Goal: Transaction & Acquisition: Subscribe to service/newsletter

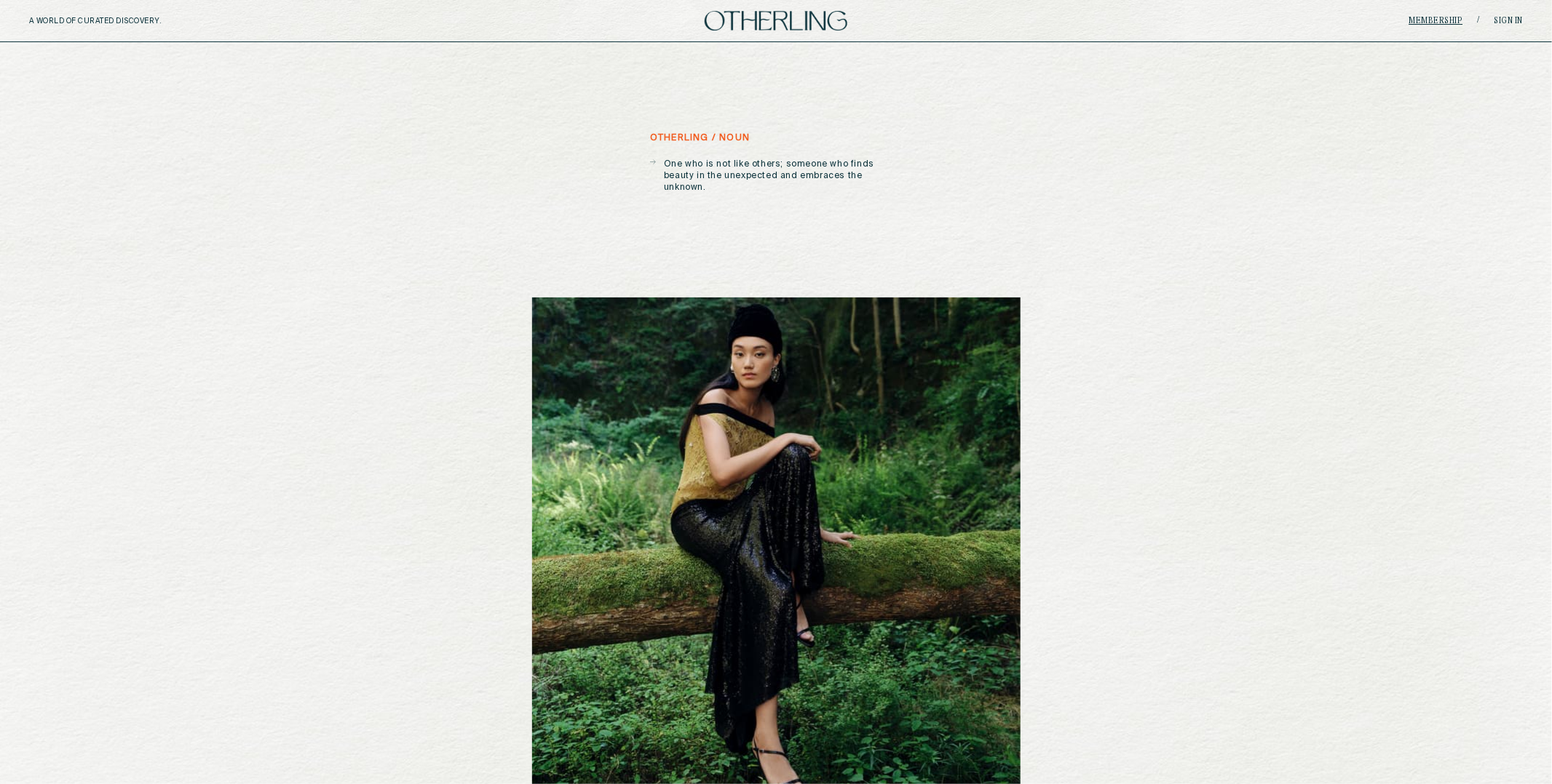
click at [1442, 17] on link "Membership" at bounding box center [1436, 21] width 54 height 8
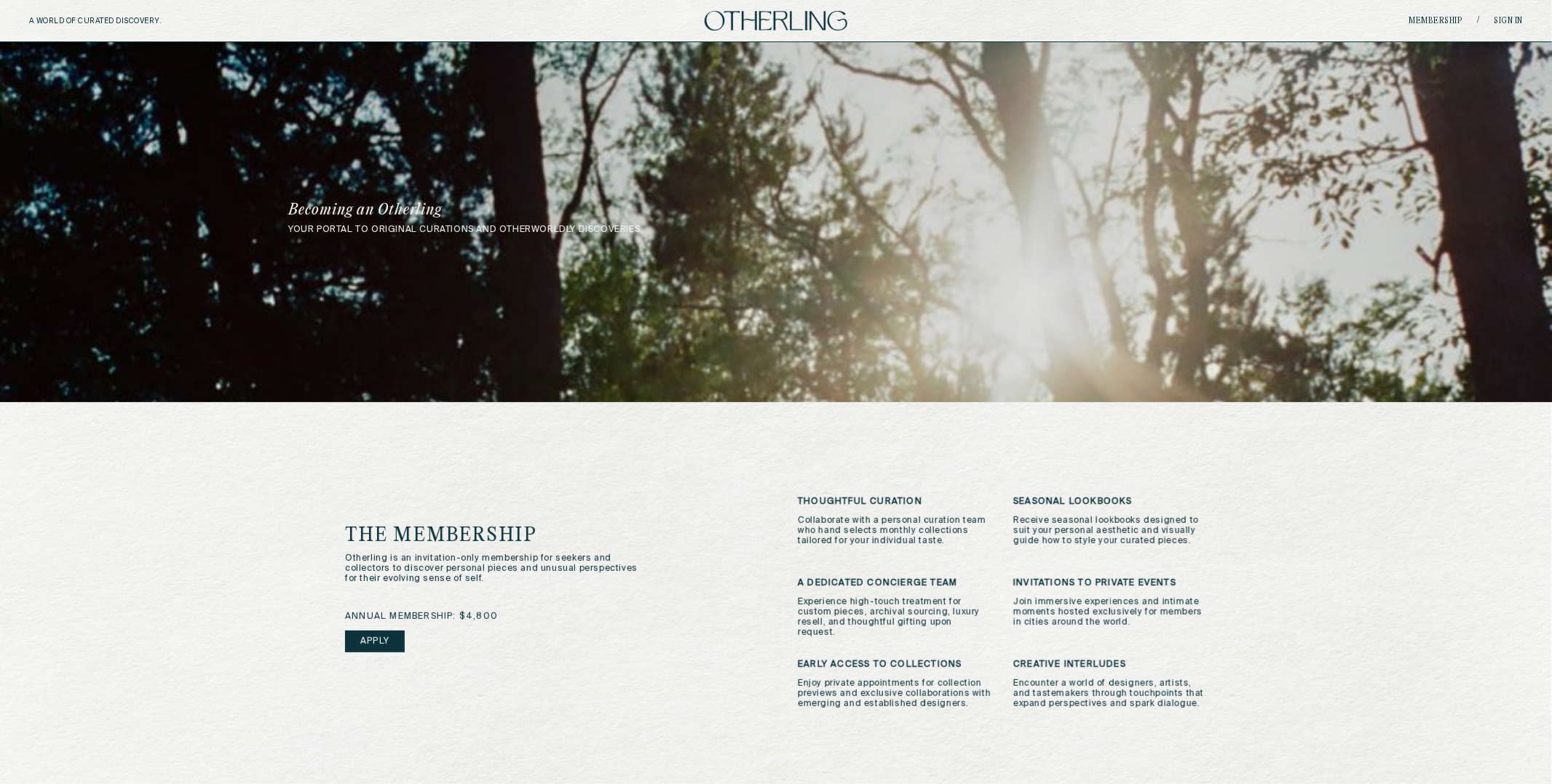
click at [393, 631] on link "Apply" at bounding box center [375, 642] width 59 height 22
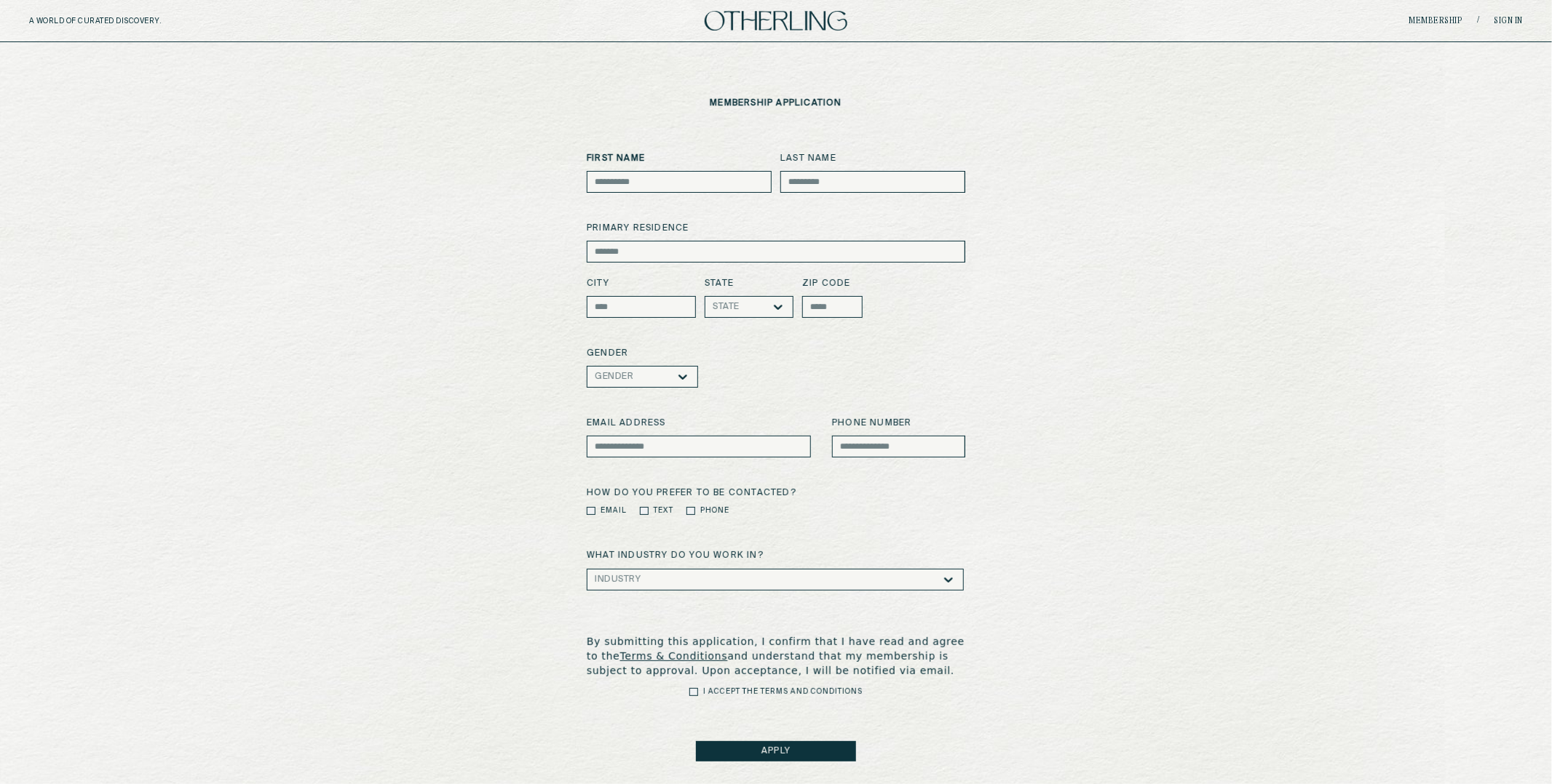
click at [475, 119] on div "membership application First Name Last Name primary residence City State State …" at bounding box center [776, 430] width 1552 height 776
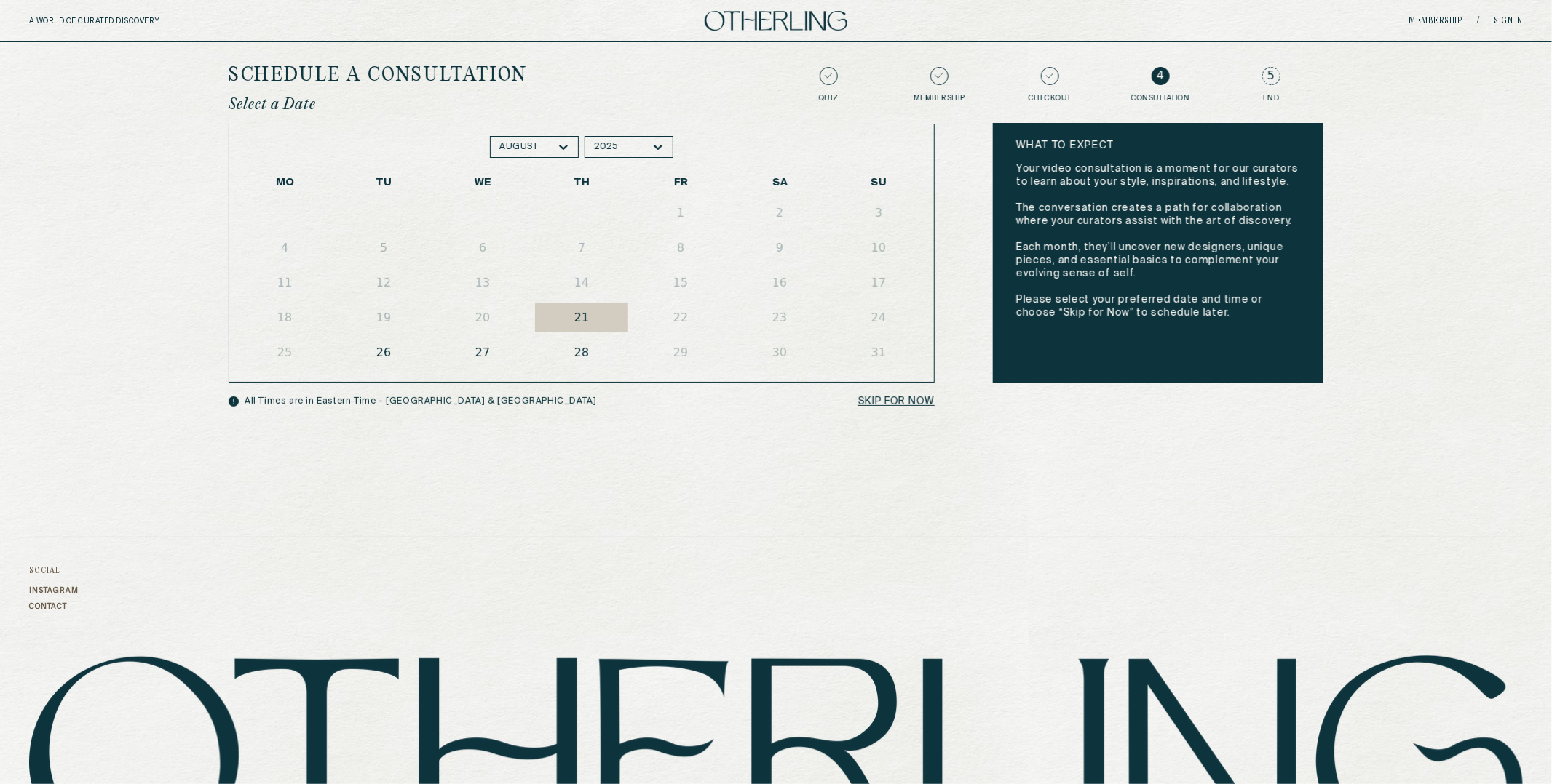
drag, startPoint x: 585, startPoint y: 313, endPoint x: 583, endPoint y: 343, distance: 30.1
click at [585, 314] on button "21" at bounding box center [581, 318] width 93 height 29
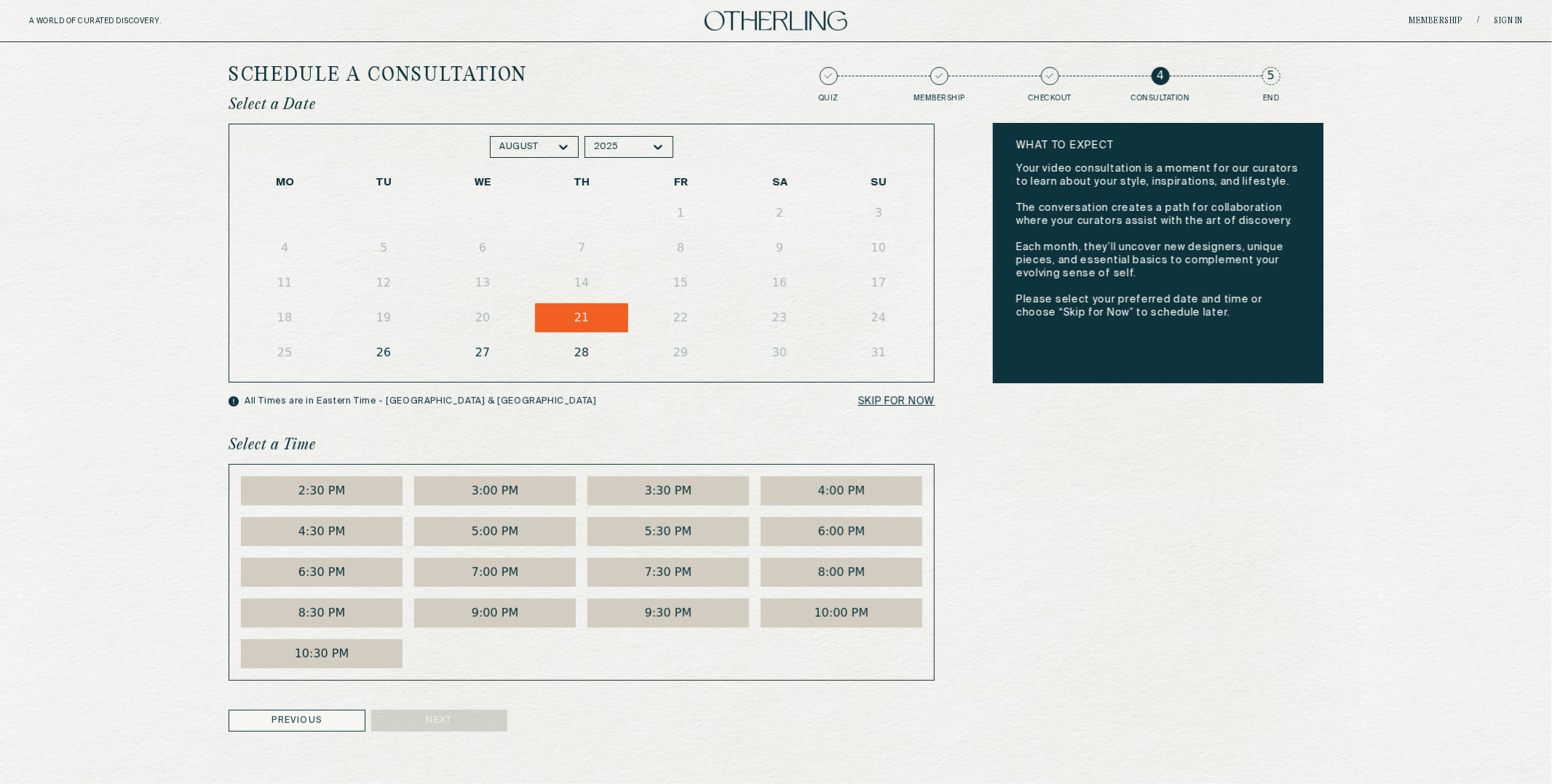
click at [583, 356] on button "28" at bounding box center [581, 353] width 93 height 29
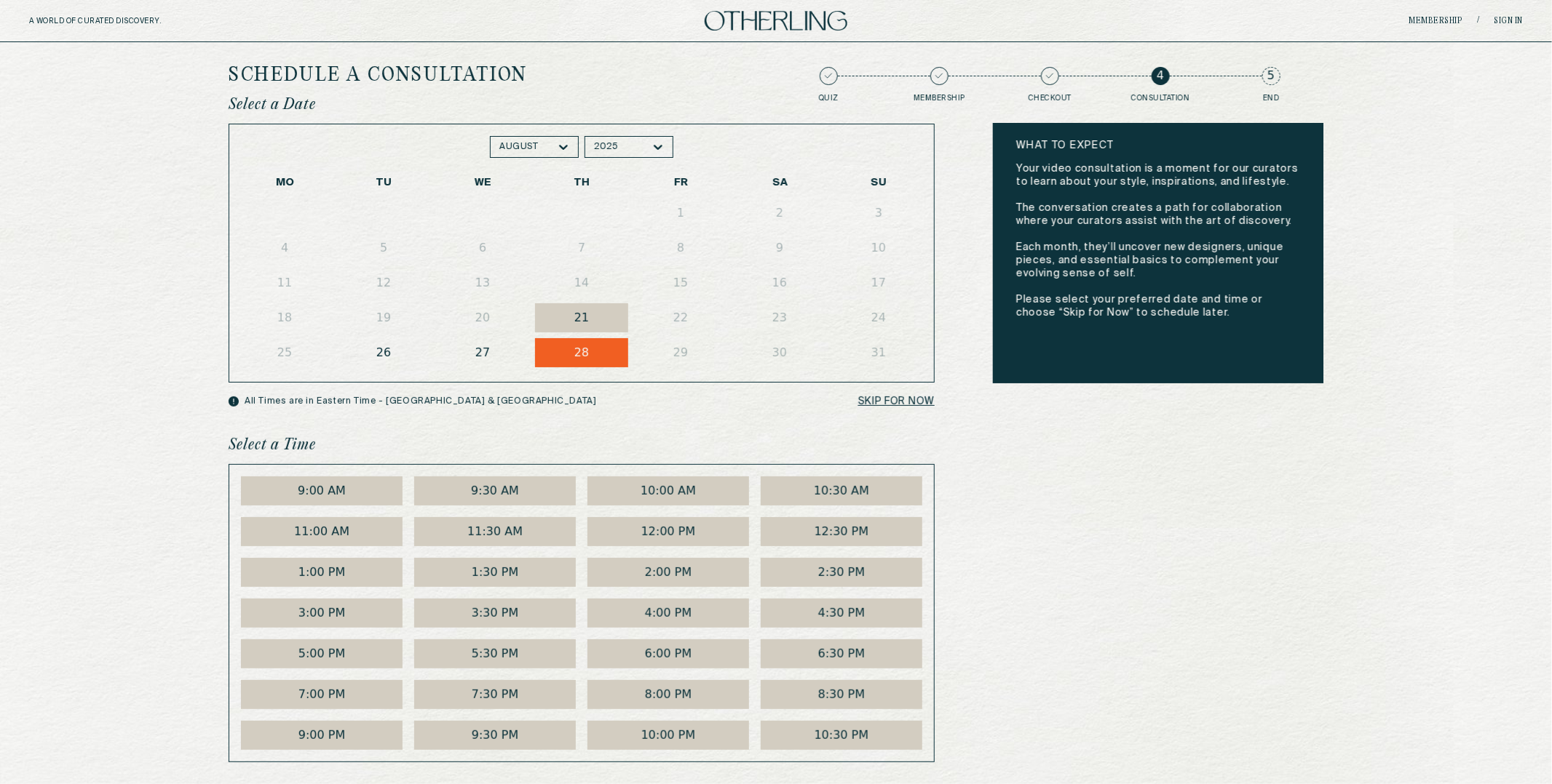
click at [391, 73] on h1 "Schedule a Consultation" at bounding box center [378, 75] width 299 height 20
copy div "Schedule a Consultation"
click at [381, 498] on button "9:00 AM" at bounding box center [322, 491] width 162 height 29
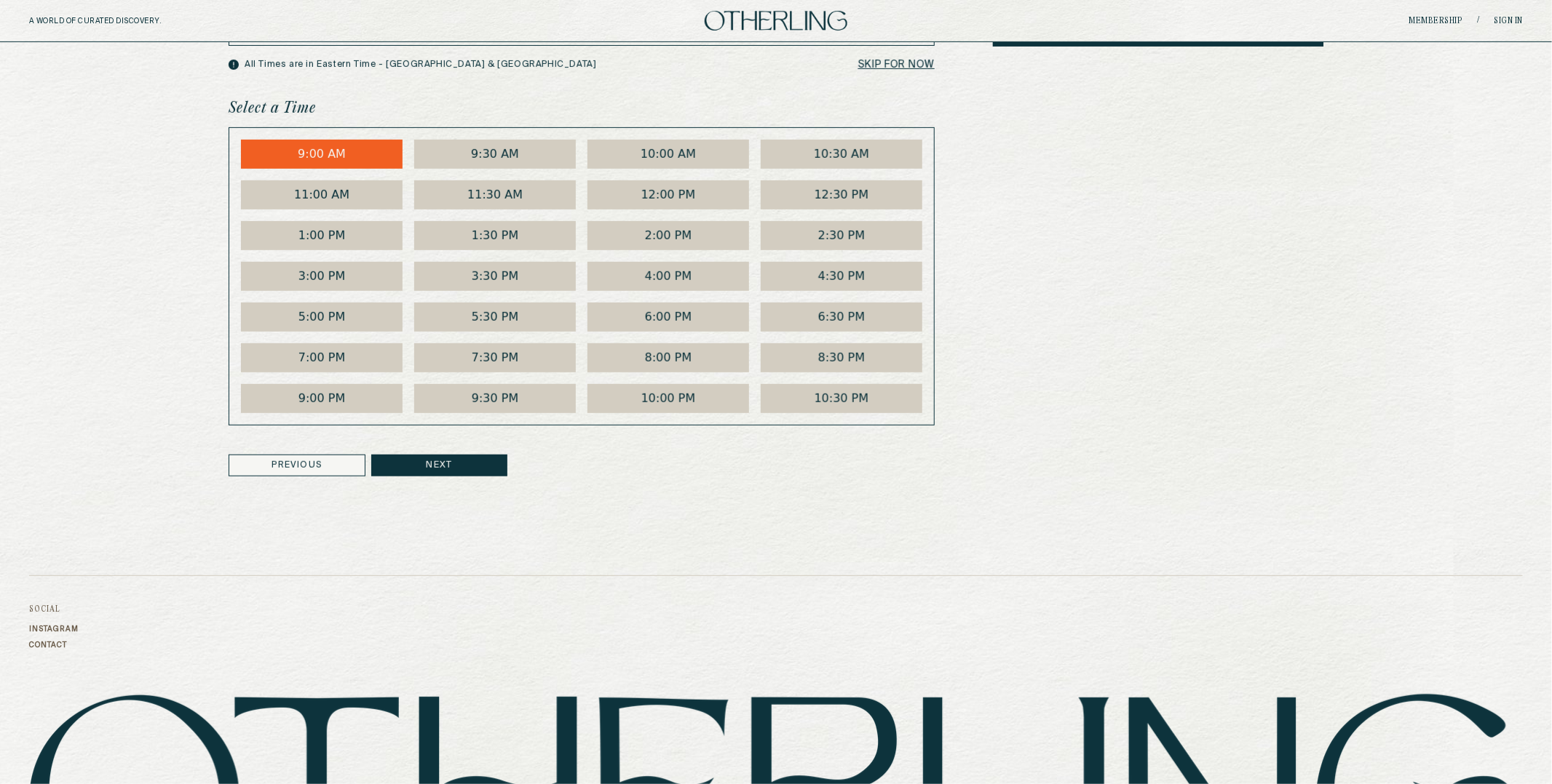
scroll to position [340, 0]
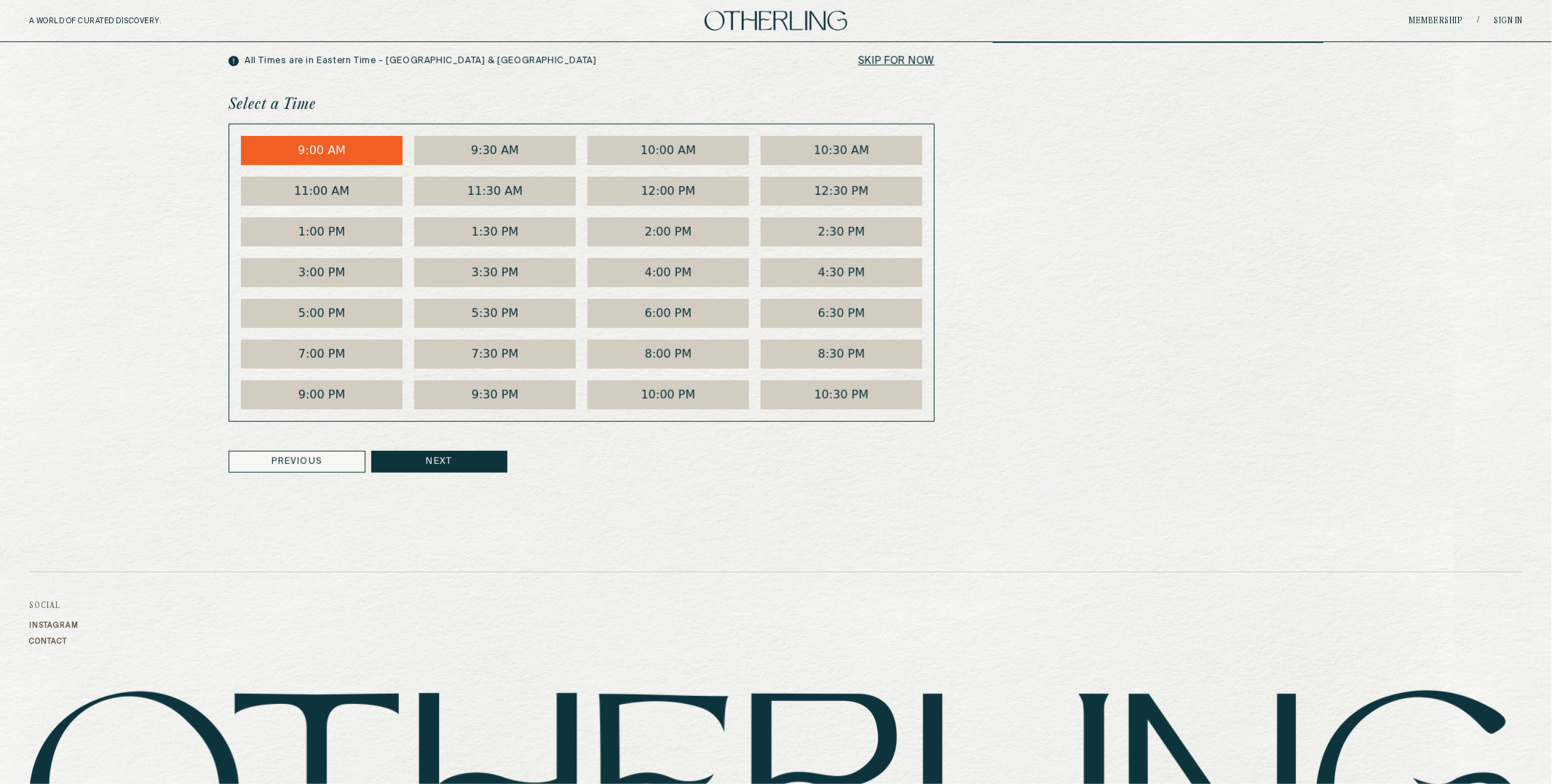
click at [325, 468] on button "Previous" at bounding box center [297, 462] width 137 height 22
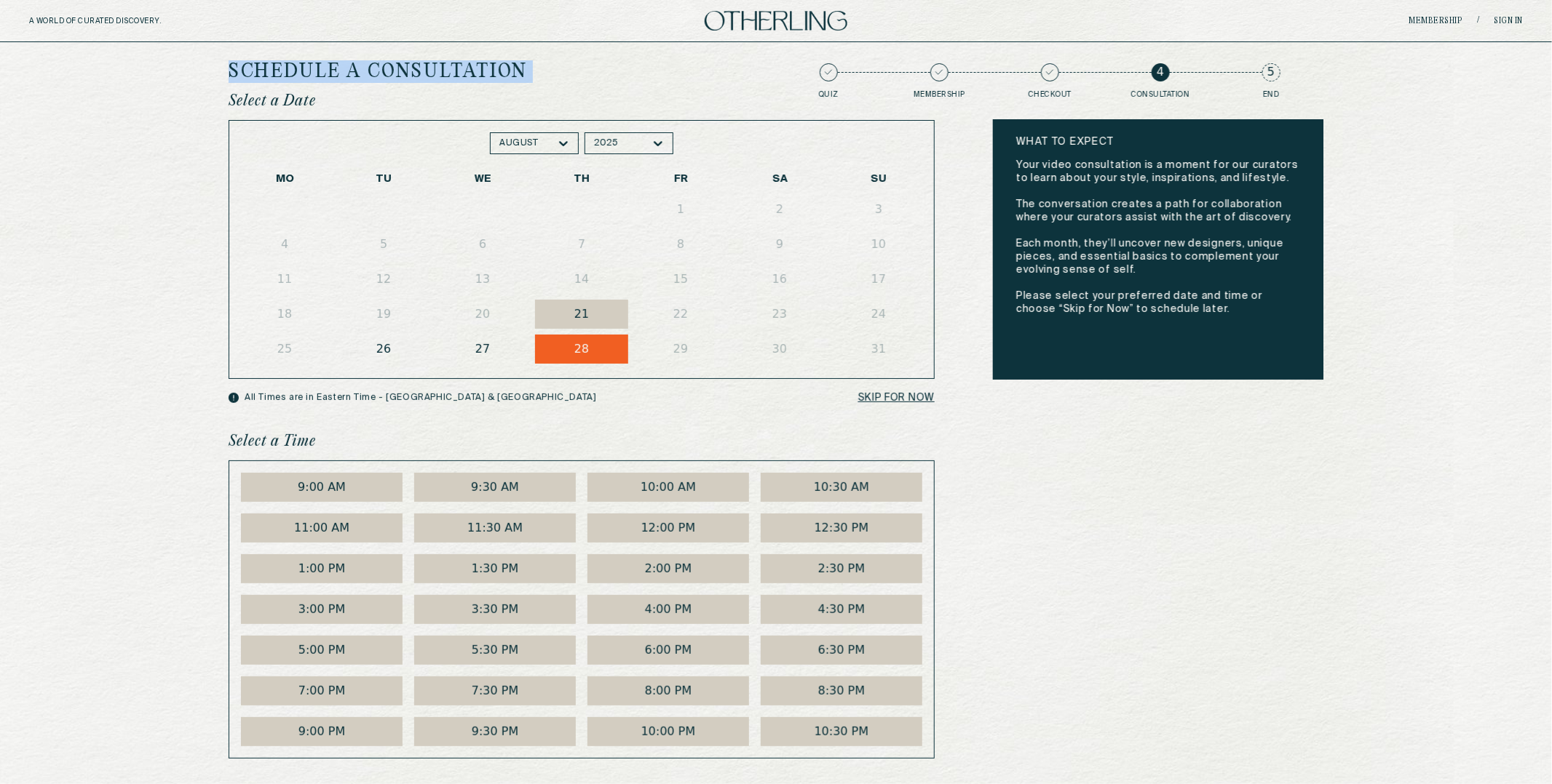
scroll to position [2, 0]
click at [928, 406] on p "skip for now" at bounding box center [896, 399] width 76 height 15
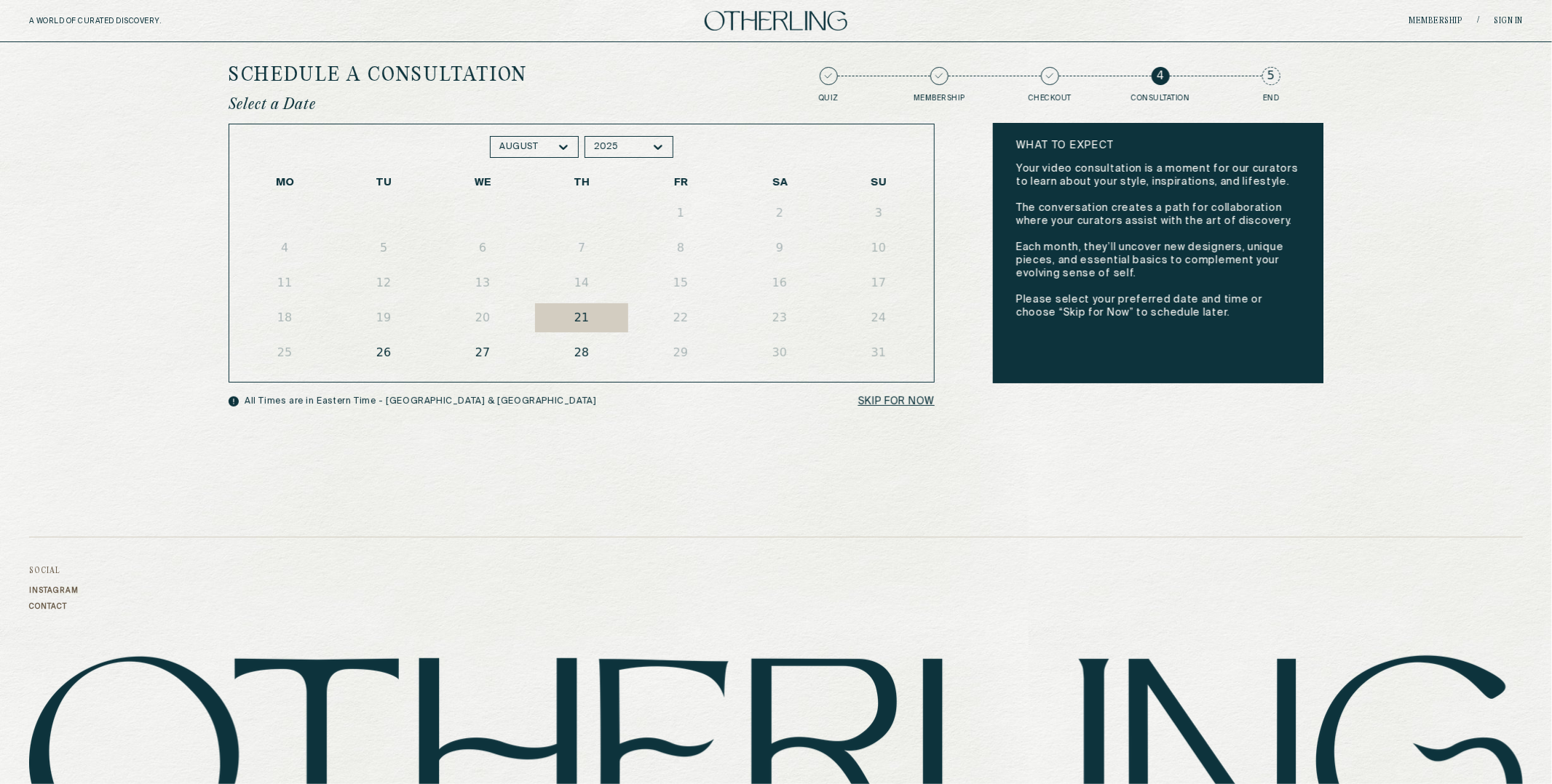
click at [584, 355] on button "28" at bounding box center [581, 353] width 93 height 29
click at [1269, 77] on span "5" at bounding box center [1271, 76] width 18 height 18
